Goal: Transaction & Acquisition: Download file/media

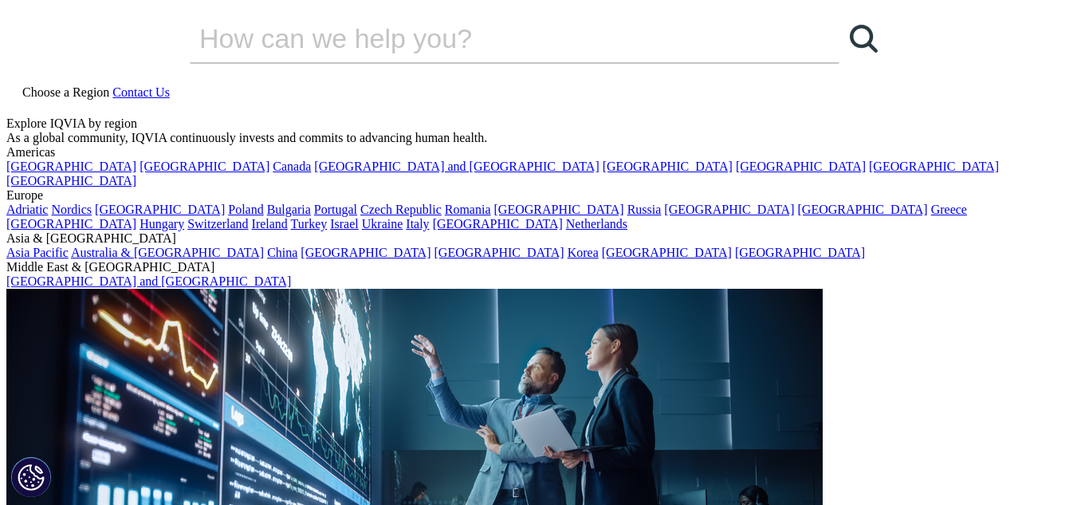
scroll to position [505, 0]
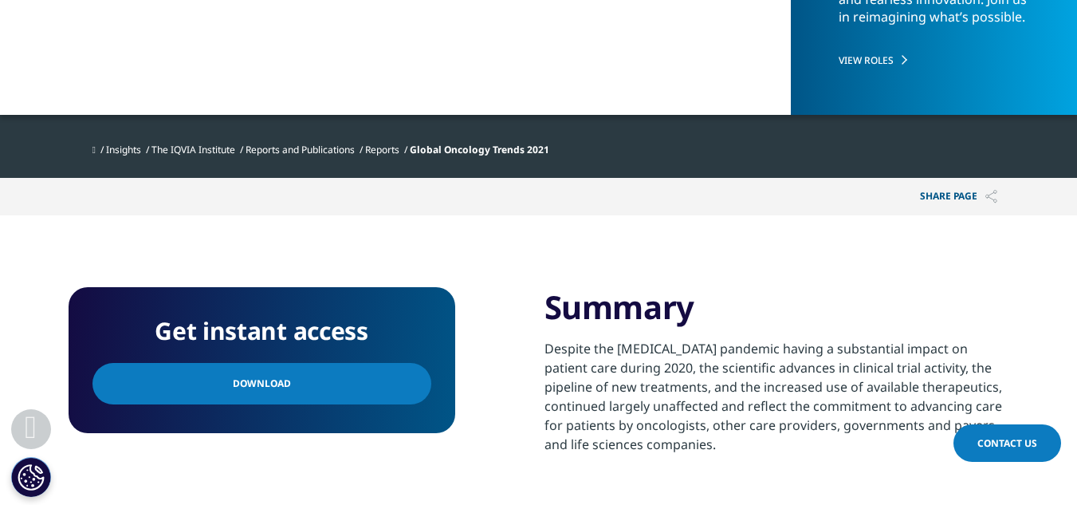
scroll to position [266, 0]
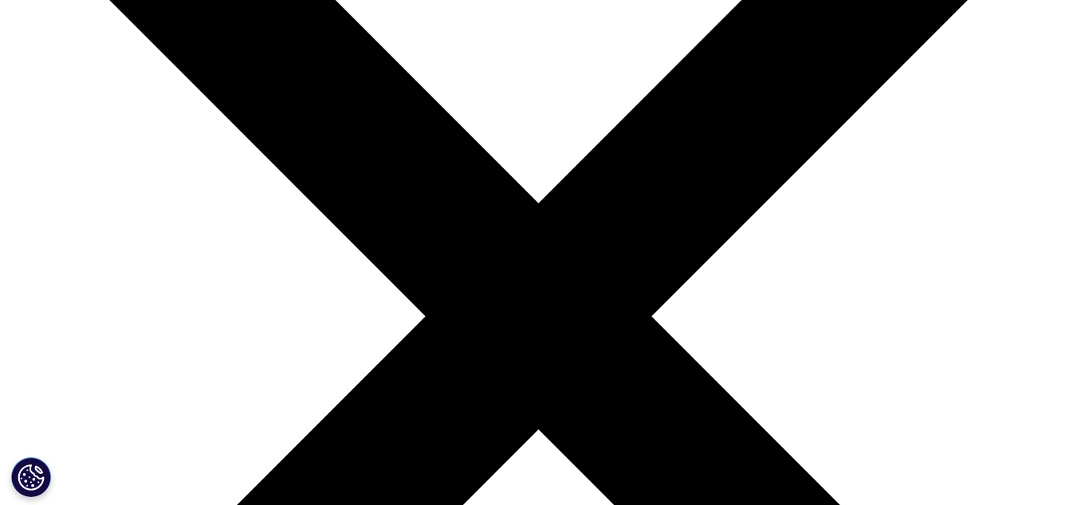
scroll to position [479, 0]
